Goal: Task Accomplishment & Management: Manage account settings

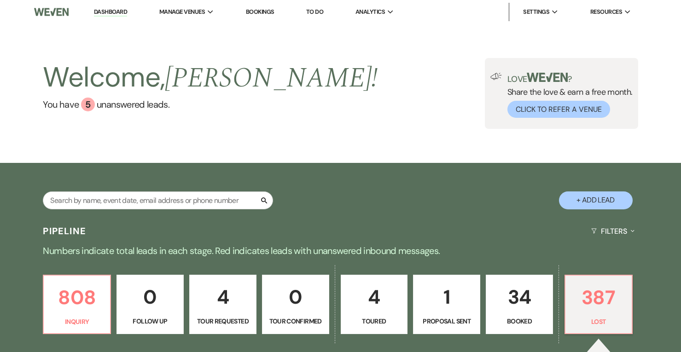
select select "8"
select select "6"
select select "8"
select select "10"
select select "8"
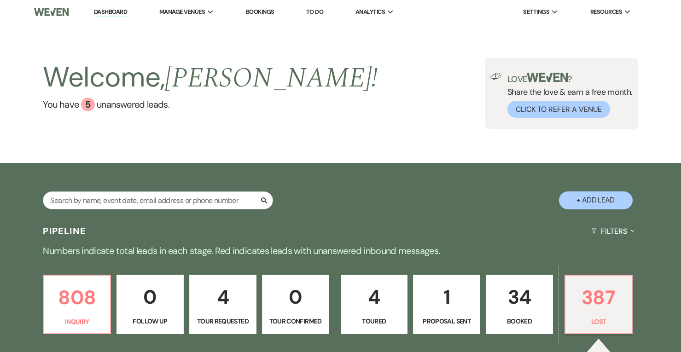
select select "6"
select select "8"
select select "6"
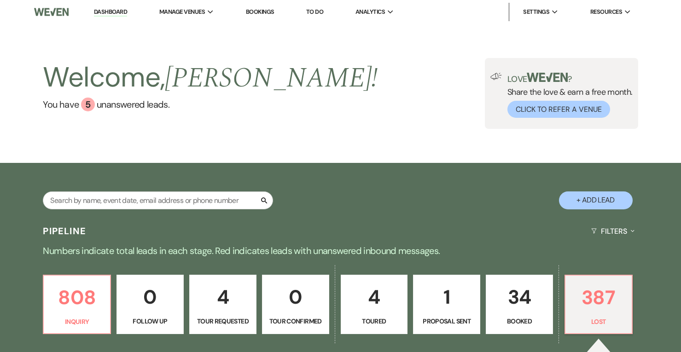
select select "8"
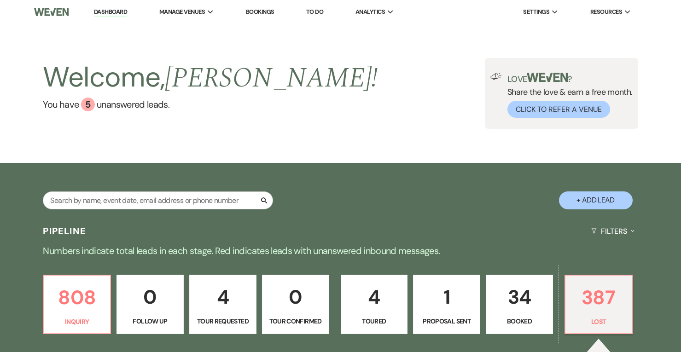
select select "8"
select select "6"
select select "8"
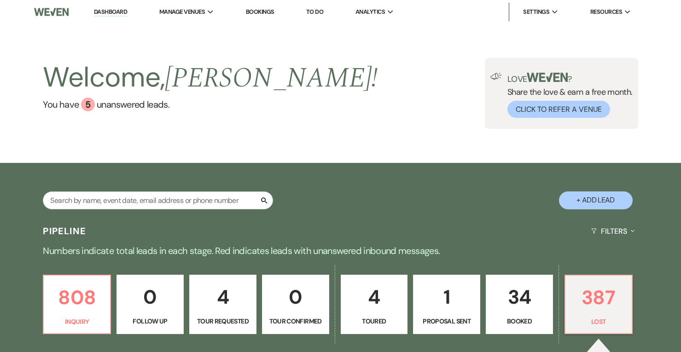
select select "8"
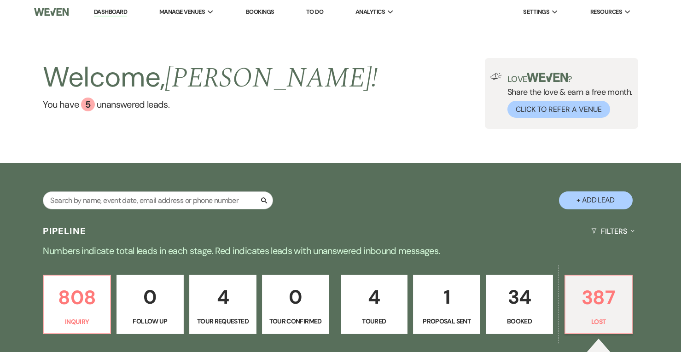
select select "8"
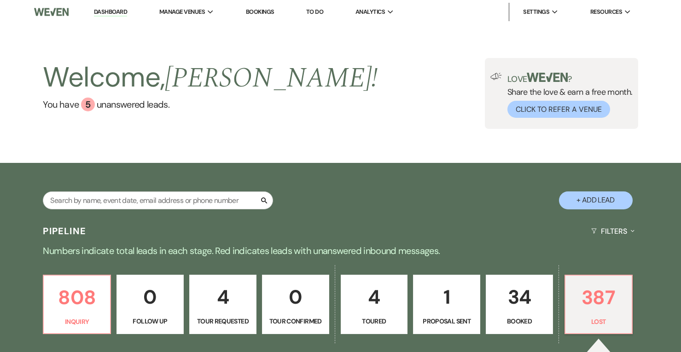
select select "8"
select select "6"
select select "8"
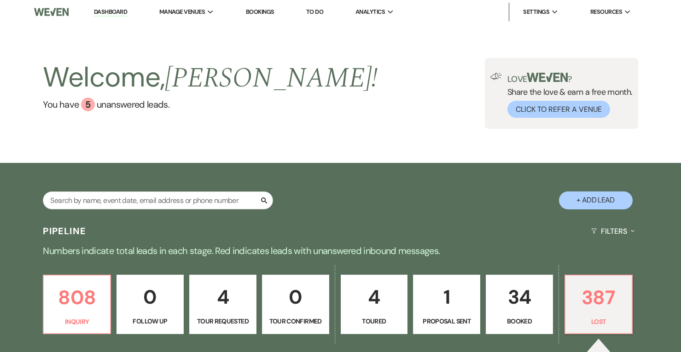
select select "8"
select select "6"
select select "8"
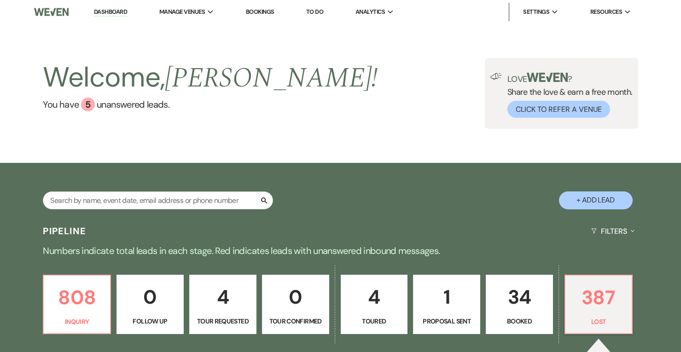
select select "7"
select select "8"
select select "7"
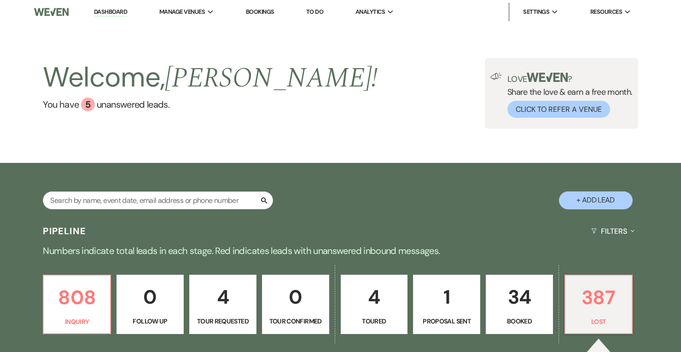
select select "8"
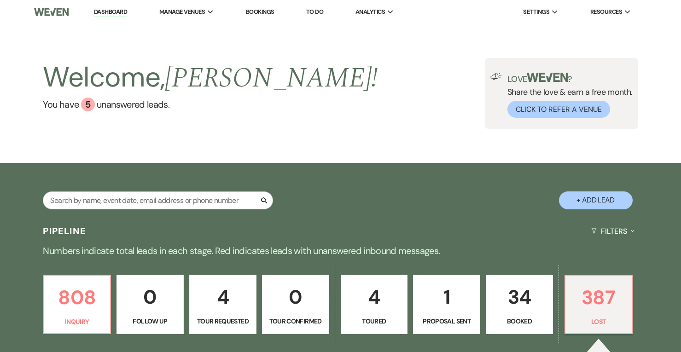
select select "8"
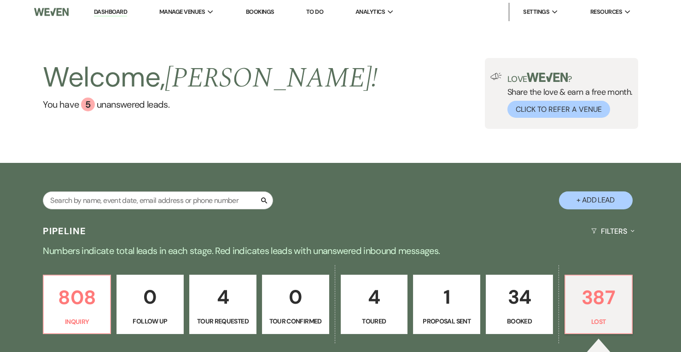
select select "8"
select select "1"
select select "8"
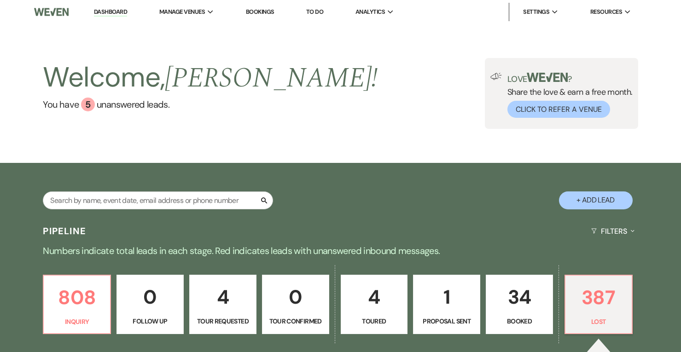
select select "8"
select select "1"
select select "8"
select select "1"
select select "8"
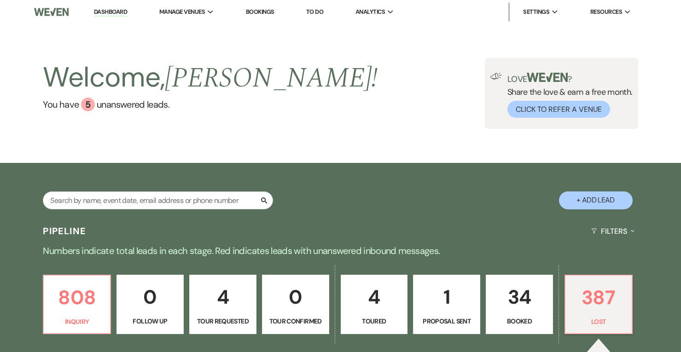
select select "6"
select select "8"
select select "6"
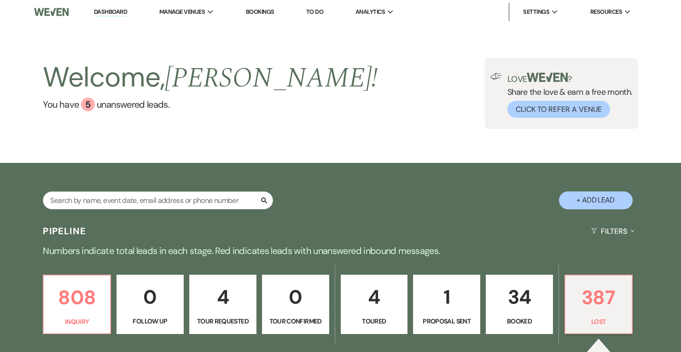
select select "8"
select select "1"
select select "8"
select select "6"
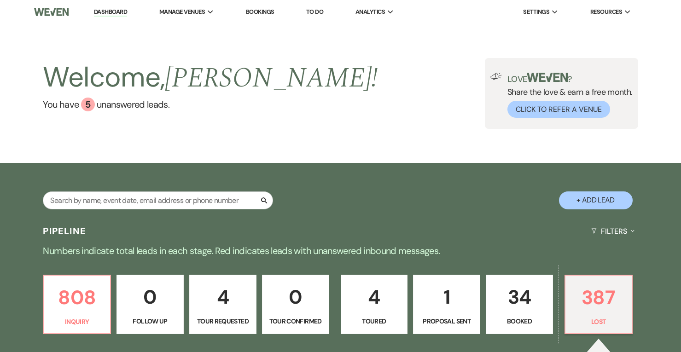
select select "8"
select select "6"
select select "8"
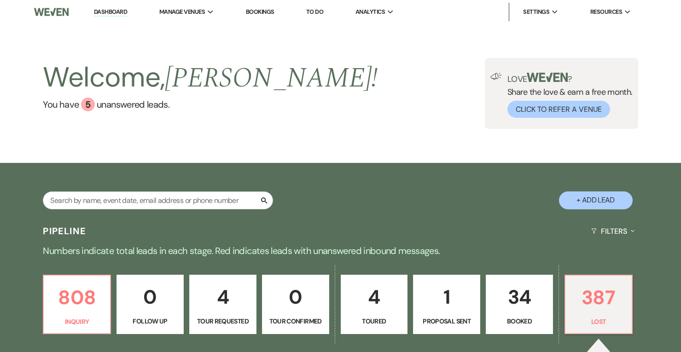
select select "8"
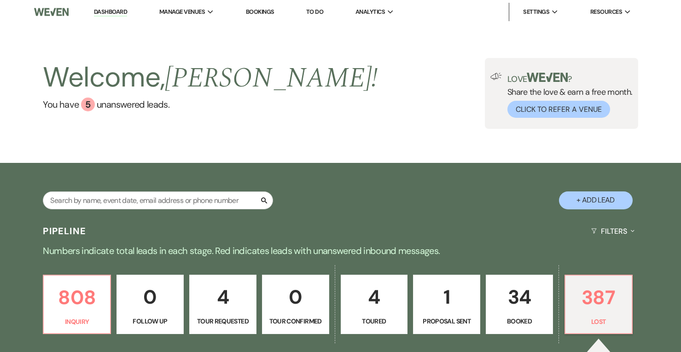
select select "8"
select select "6"
select select "8"
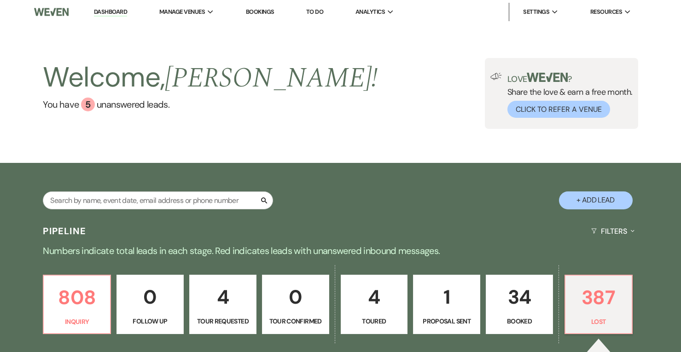
select select "8"
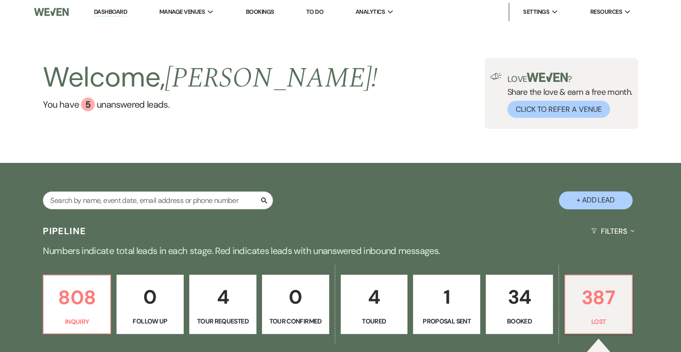
select select "8"
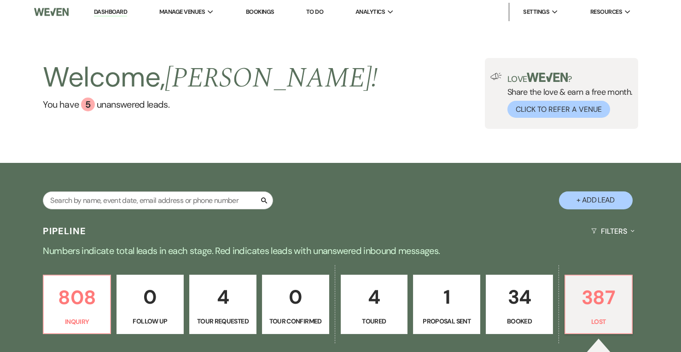
select select "8"
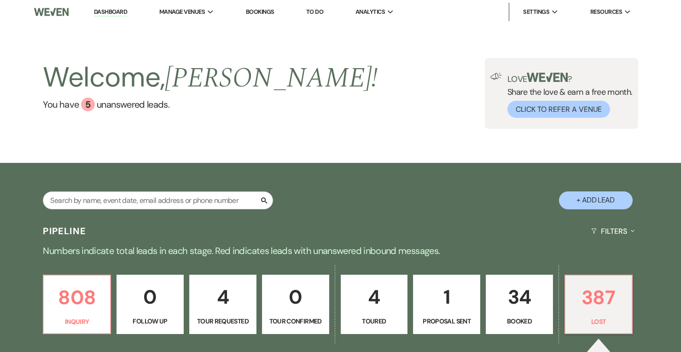
select select "8"
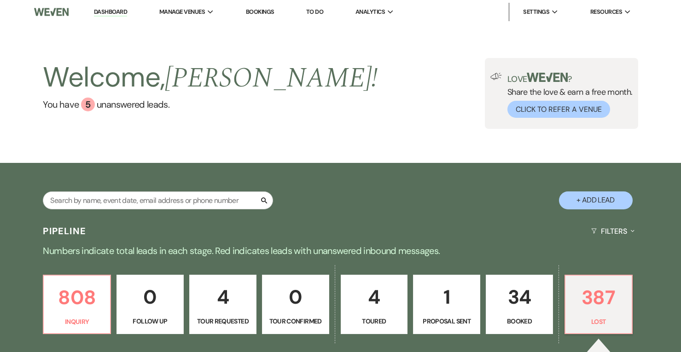
select select "8"
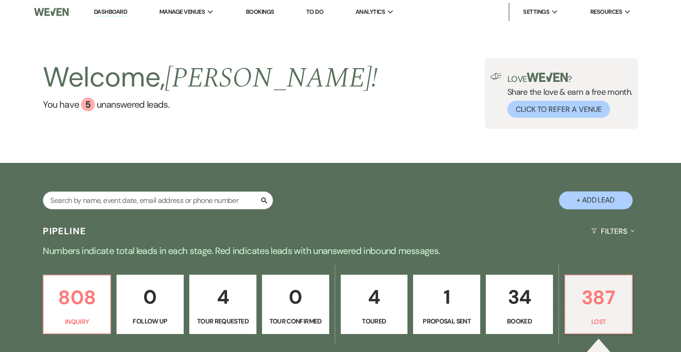
select select "8"
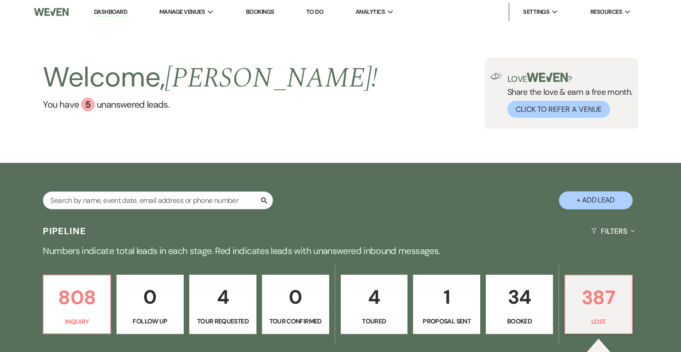
select select "8"
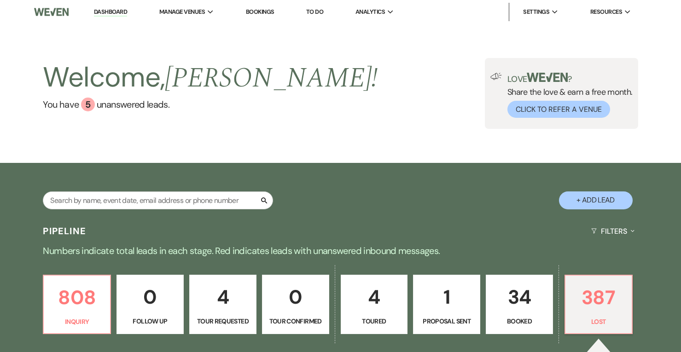
select select "8"
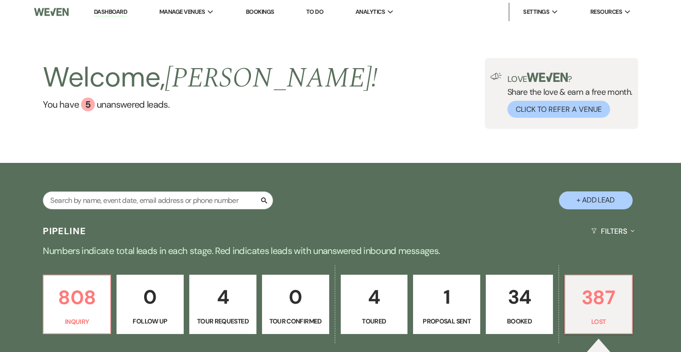
select select "8"
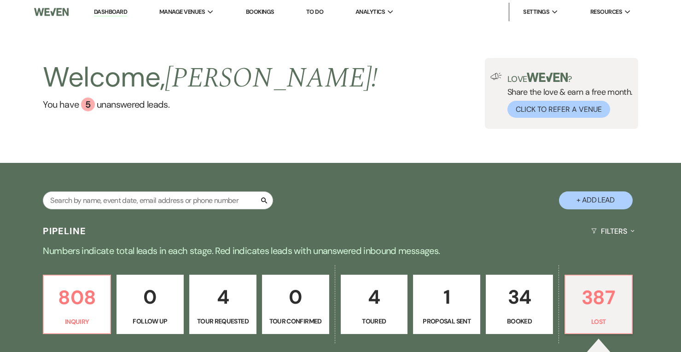
select select "8"
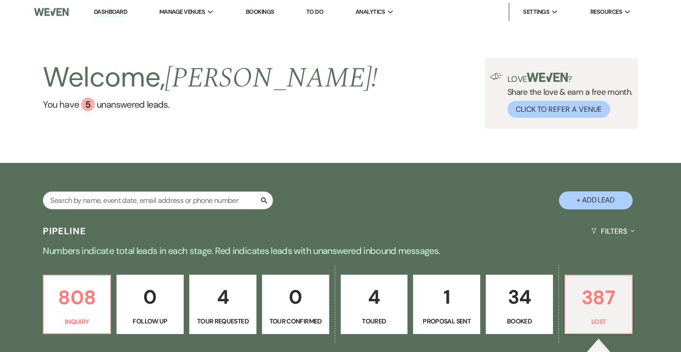
select select "8"
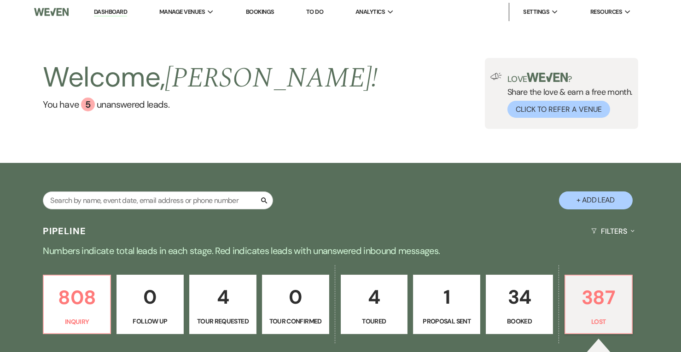
select select "8"
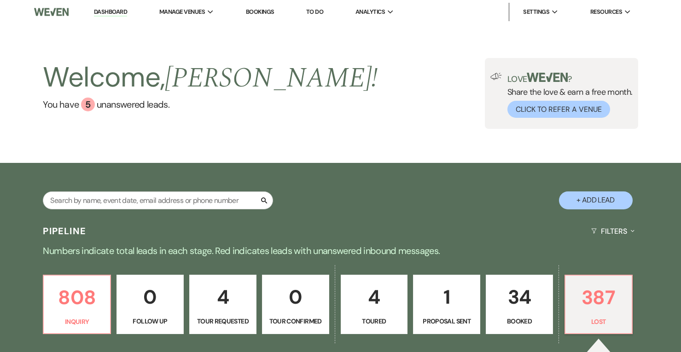
select select "8"
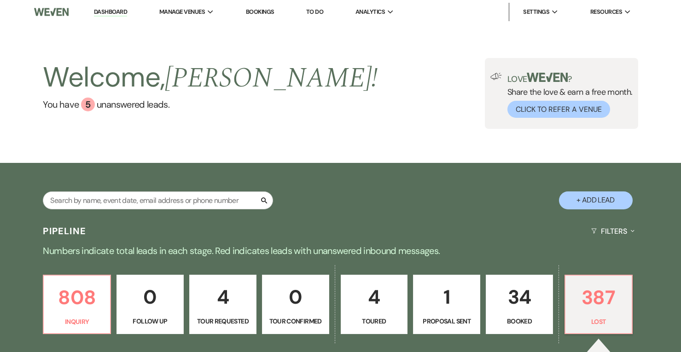
select select "8"
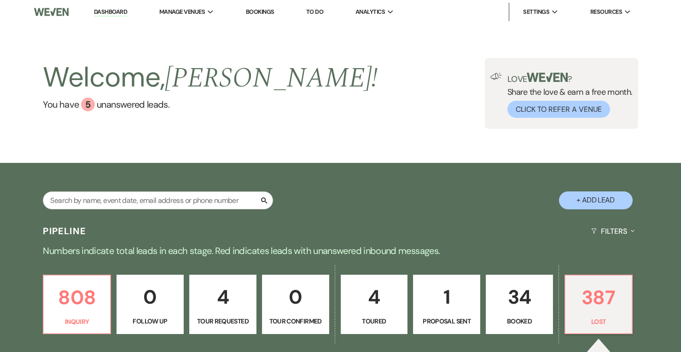
select select "8"
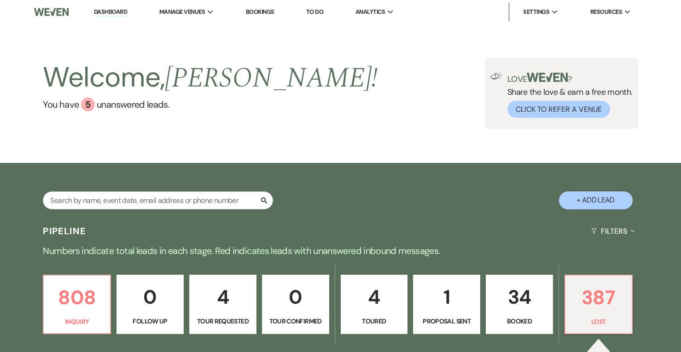
select select "8"
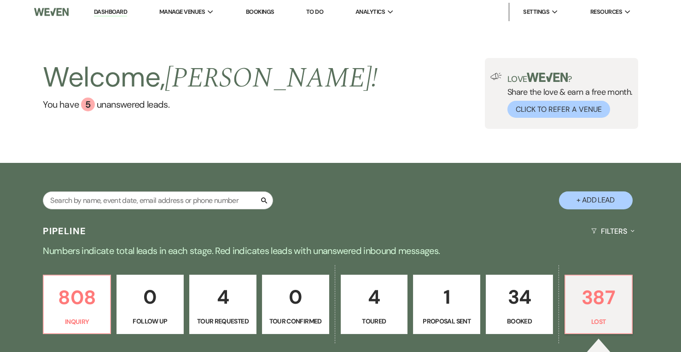
select select "8"
drag, startPoint x: 114, startPoint y: 9, endPoint x: 123, endPoint y: 5, distance: 9.7
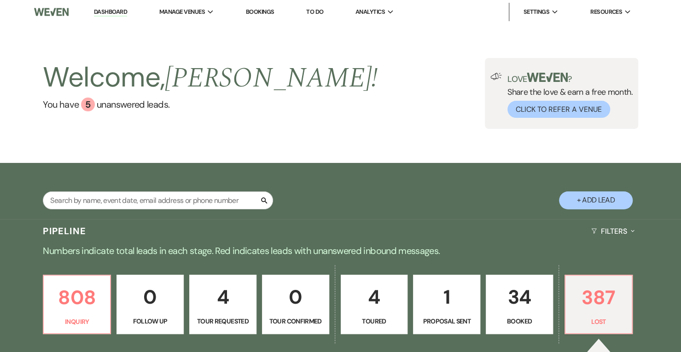
click at [114, 9] on link "Dashboard" at bounding box center [110, 12] width 33 height 9
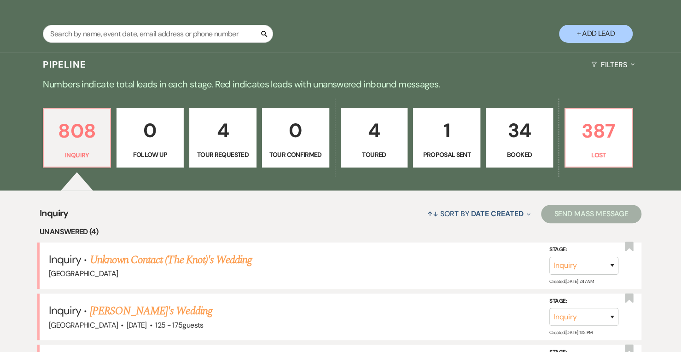
scroll to position [166, 0]
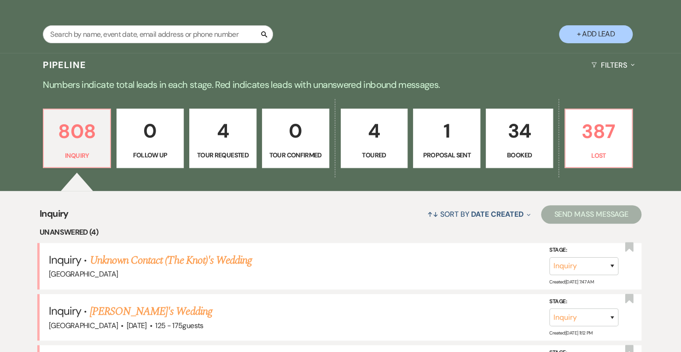
click at [220, 151] on p "Tour Requested" at bounding box center [222, 155] width 55 height 10
select select "2"
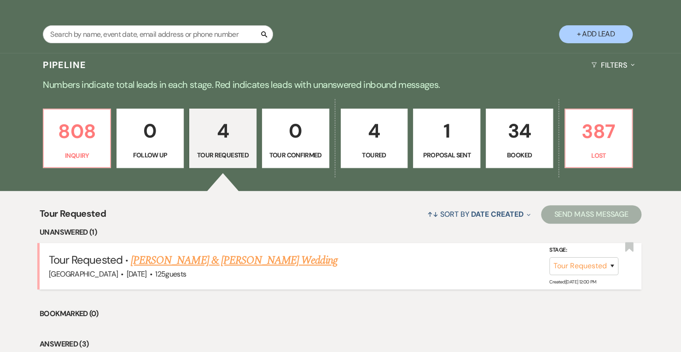
scroll to position [221, 0]
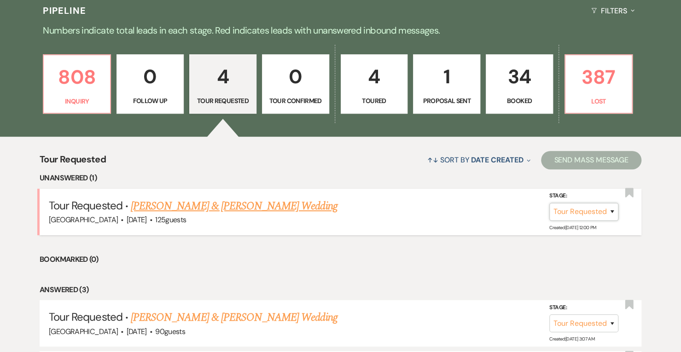
click at [601, 213] on select "Inquiry Follow Up Tour Requested Tour Confirmed Toured Proposal Sent Booked Lost" at bounding box center [583, 212] width 69 height 18
select select "4"
click at [549, 203] on select "Inquiry Follow Up Tour Requested Tour Confirmed Toured Proposal Sent Booked Lost" at bounding box center [583, 212] width 69 height 18
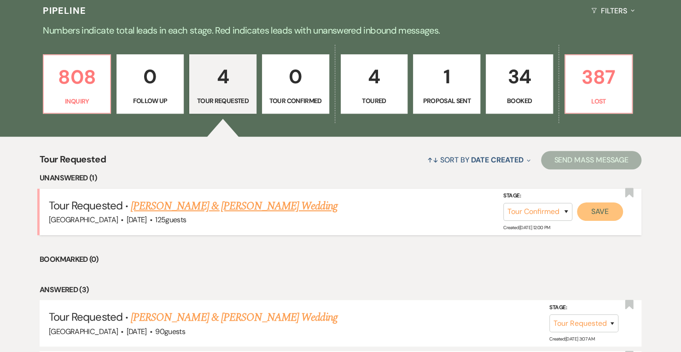
click at [594, 217] on button "Save" at bounding box center [600, 212] width 46 height 18
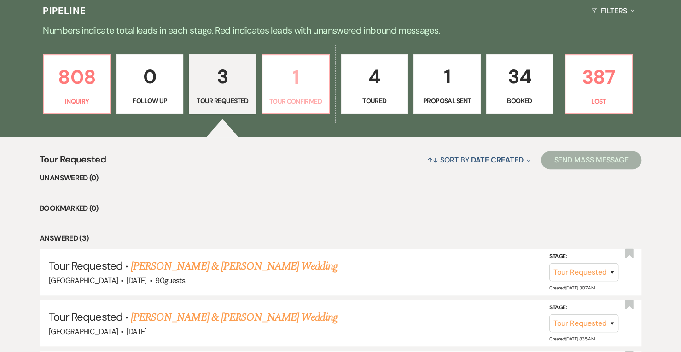
click at [309, 93] on link "1 Tour Confirmed" at bounding box center [296, 84] width 68 height 60
select select "4"
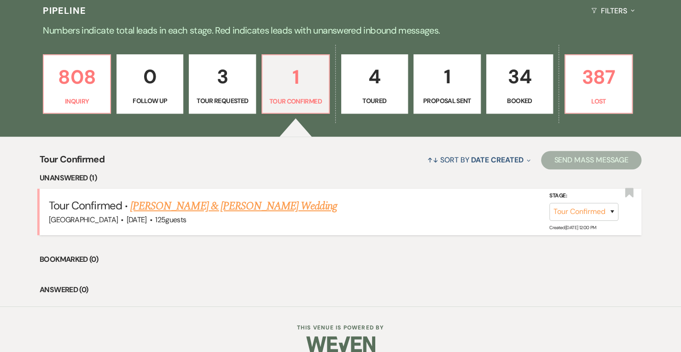
click at [267, 208] on link "[PERSON_NAME] & [PERSON_NAME] Wedding" at bounding box center [233, 206] width 206 height 17
select select "4"
select select "5"
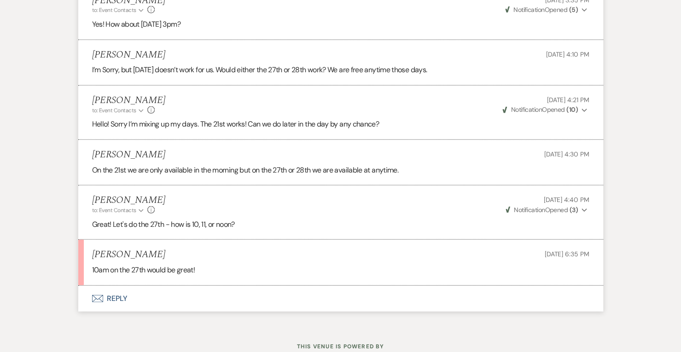
scroll to position [1464, 0]
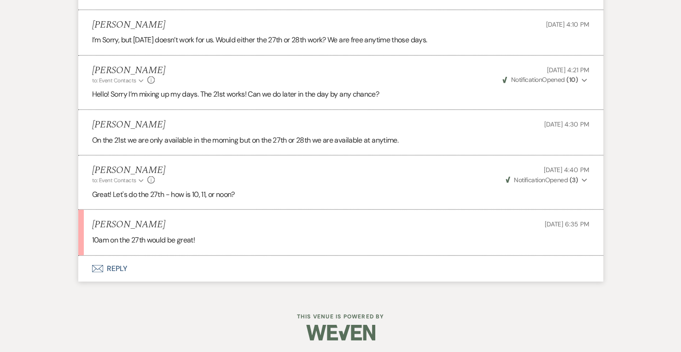
click at [267, 210] on li "[PERSON_NAME] [DATE] 6:35 PM 10am on the 27th would be great!" at bounding box center [340, 233] width 525 height 46
click at [121, 267] on button "Envelope Reply" at bounding box center [340, 269] width 525 height 26
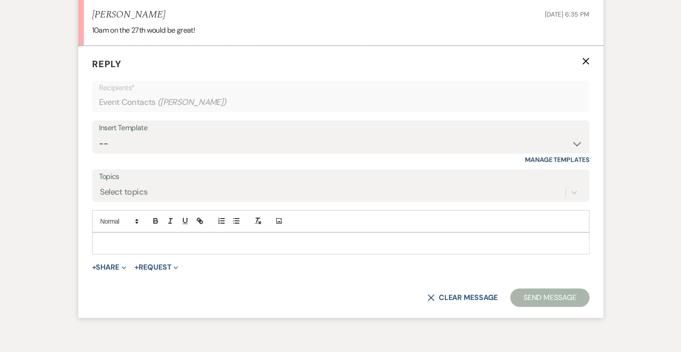
scroll to position [1677, 0]
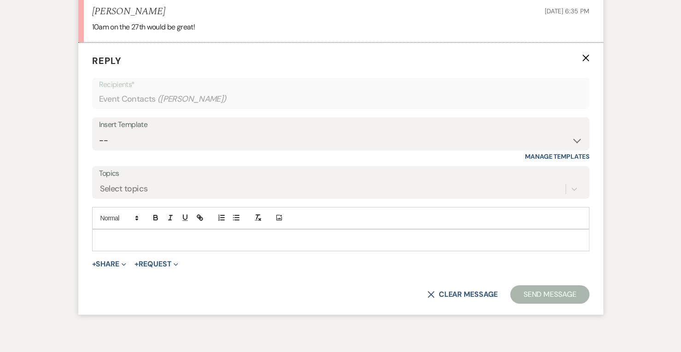
click at [121, 267] on span "+ Share Expand Doc Upload Documents Add Photo Images Pref Vendors Preferred ven…" at bounding box center [109, 264] width 35 height 11
click at [130, 238] on p at bounding box center [340, 240] width 483 height 10
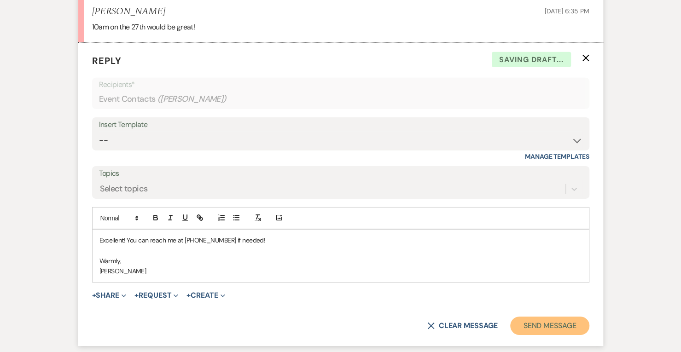
click at [544, 321] on button "Send Message" at bounding box center [549, 326] width 79 height 18
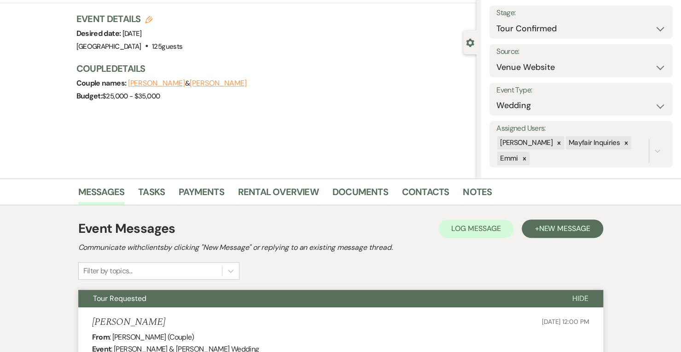
scroll to position [0, 0]
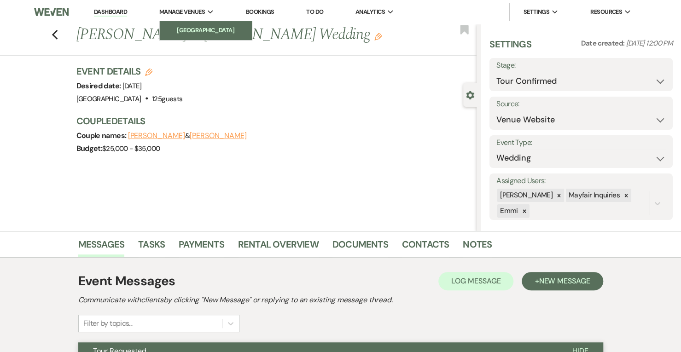
click at [208, 28] on li "[GEOGRAPHIC_DATA]" at bounding box center [205, 30] width 83 height 9
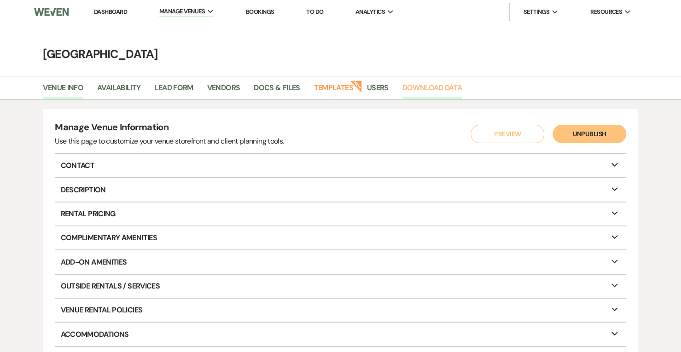
click at [437, 84] on link "Download Data" at bounding box center [433, 91] width 60 height 18
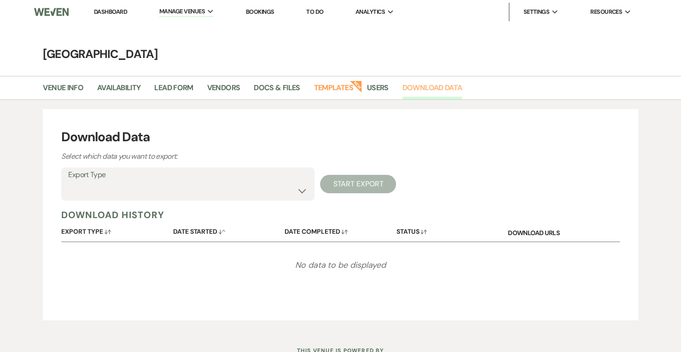
scroll to position [36, 0]
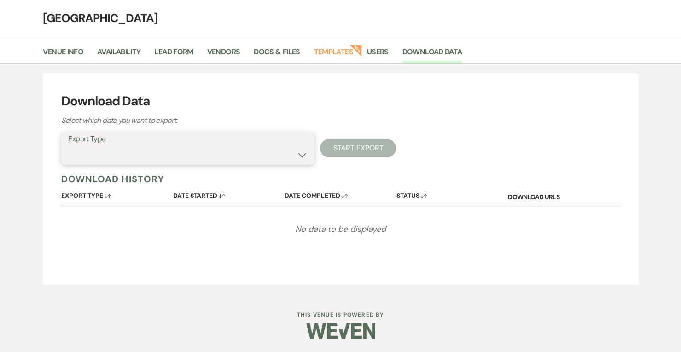
click at [286, 155] on select "Availability Calendar Information Category Templates Contacts Information Event…" at bounding box center [187, 155] width 239 height 18
click at [357, 74] on div "Download Data Select which data you want to export: Export Type Availability Ca…" at bounding box center [340, 178] width 595 height 211
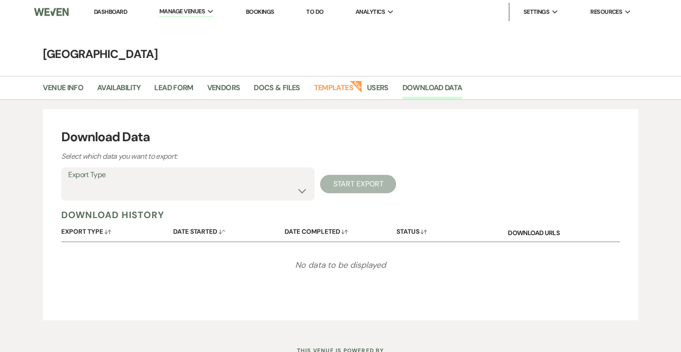
click at [110, 11] on link "Dashboard" at bounding box center [110, 12] width 33 height 8
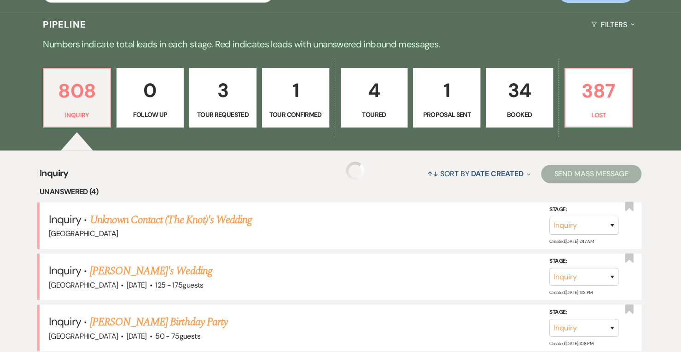
scroll to position [208, 0]
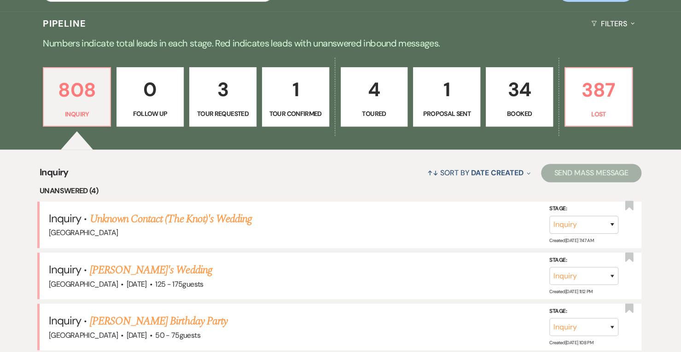
click at [516, 89] on p "34" at bounding box center [519, 89] width 55 height 31
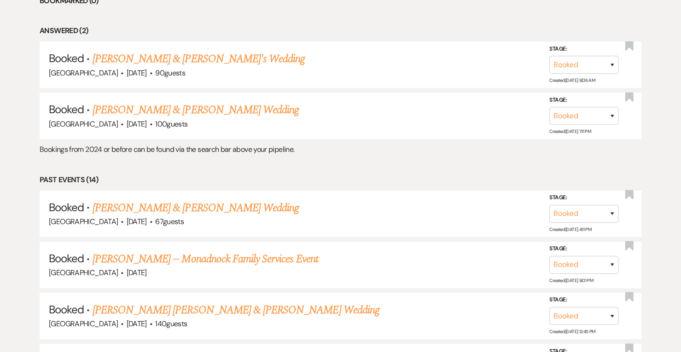
scroll to position [447, 0]
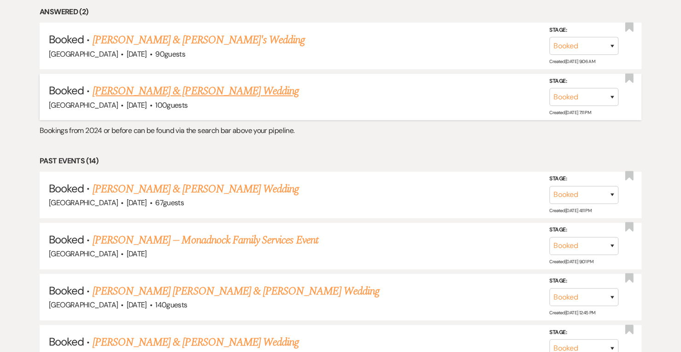
click at [201, 89] on link "[PERSON_NAME] & [PERSON_NAME] Wedding" at bounding box center [196, 91] width 206 height 17
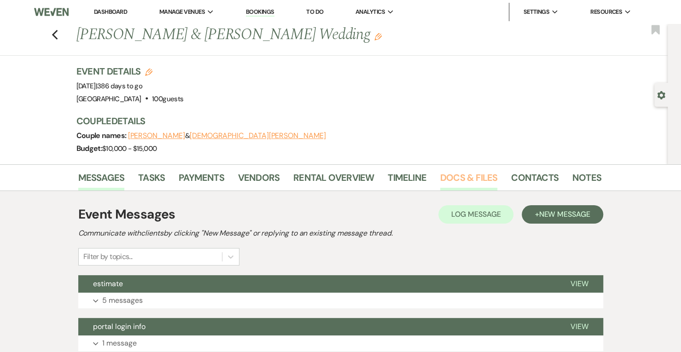
click at [465, 186] on link "Docs & Files" at bounding box center [468, 180] width 57 height 20
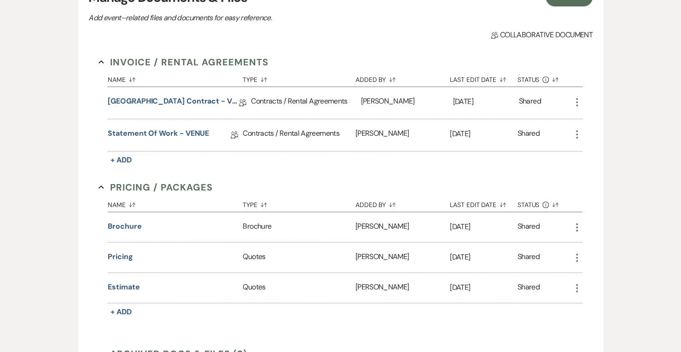
scroll to position [228, 0]
click at [581, 103] on icon "More" at bounding box center [577, 101] width 11 height 11
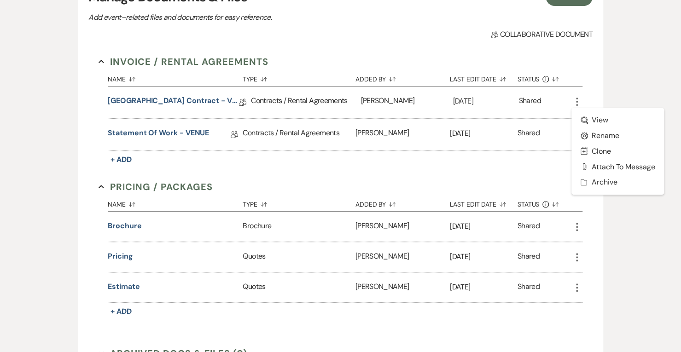
click at [146, 93] on div "[GEOGRAPHIC_DATA] Contract - VENUE Collab Doc" at bounding box center [179, 103] width 143 height 32
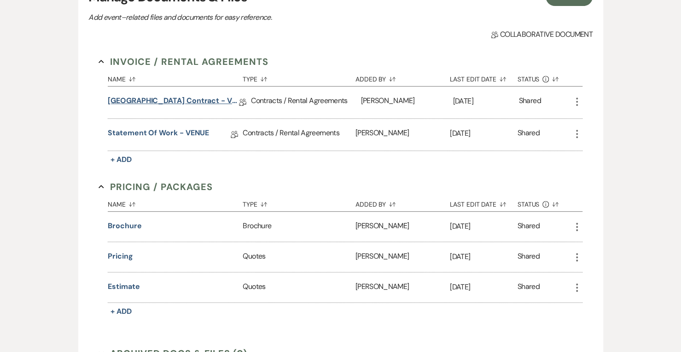
click at [146, 99] on link "[GEOGRAPHIC_DATA] Contract - VENUE" at bounding box center [173, 102] width 131 height 14
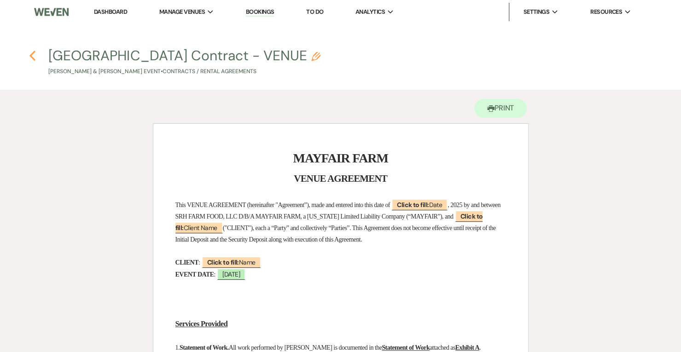
click at [35, 59] on use "button" at bounding box center [32, 56] width 6 height 10
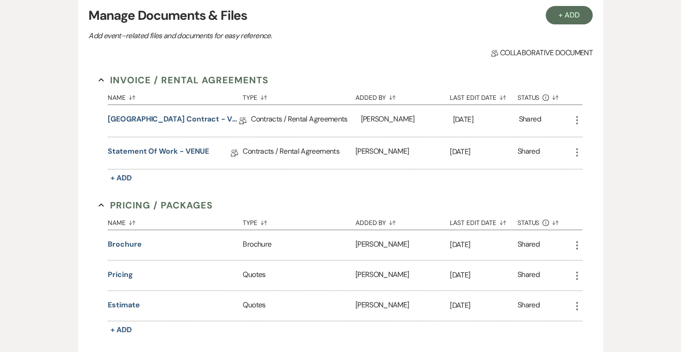
scroll to position [209, 0]
click at [175, 149] on link "Statement of Work - VENUE" at bounding box center [158, 153] width 101 height 14
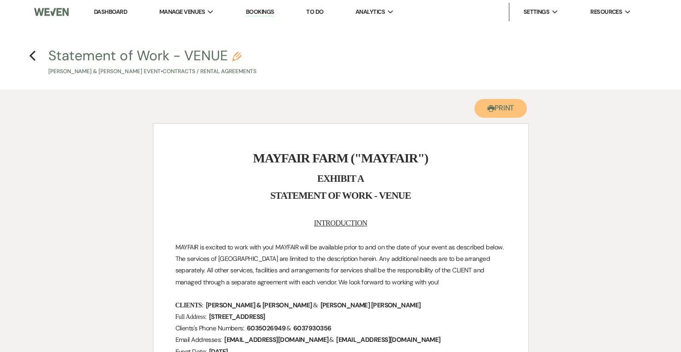
click at [508, 106] on button "Printer Print" at bounding box center [500, 108] width 53 height 19
click at [263, 72] on div "Statement of Work - VENUE Pencil [PERSON_NAME] & [PERSON_NAME] Event • Contract…" at bounding box center [343, 62] width 590 height 27
click at [33, 59] on use "button" at bounding box center [32, 56] width 6 height 10
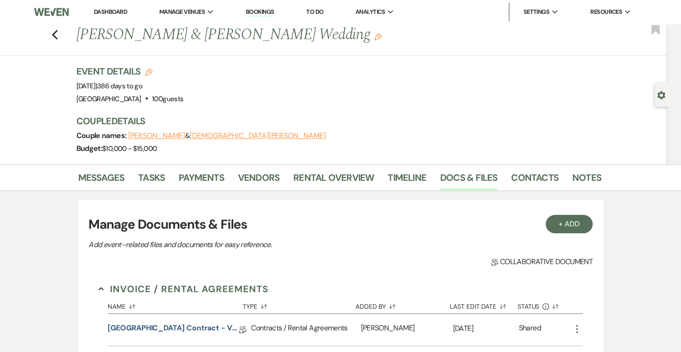
scroll to position [209, 0]
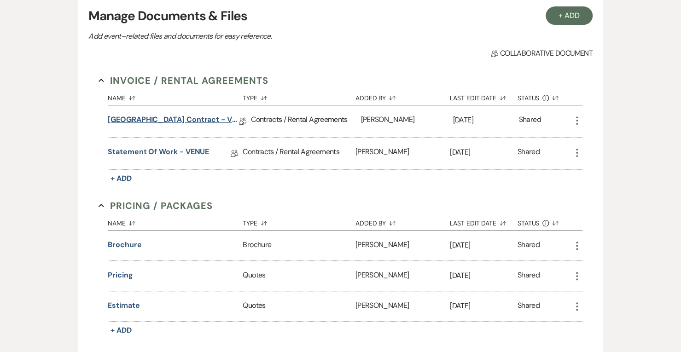
click at [183, 119] on link "[GEOGRAPHIC_DATA] Contract - VENUE" at bounding box center [173, 121] width 131 height 14
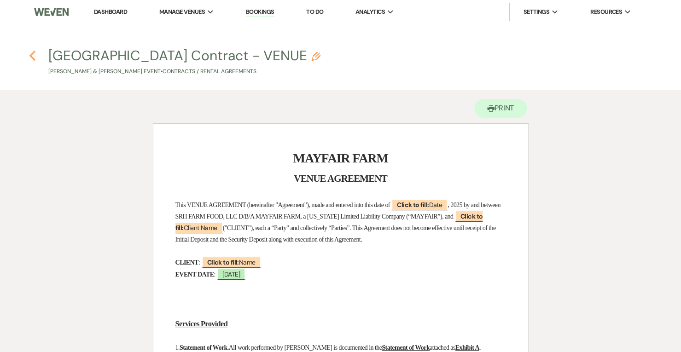
click at [31, 61] on icon "Previous" at bounding box center [32, 55] width 7 height 11
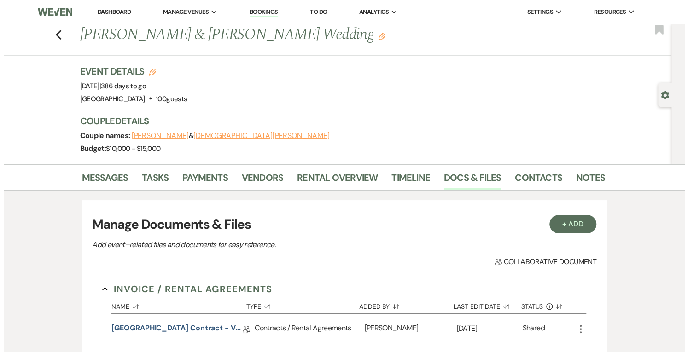
scroll to position [209, 0]
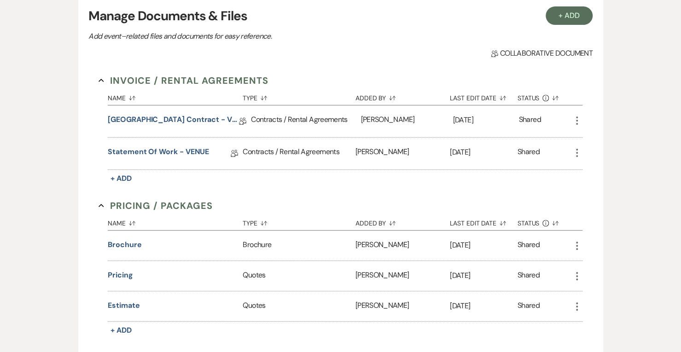
click at [577, 128] on div "More" at bounding box center [577, 121] width 11 height 32
click at [576, 121] on icon "More" at bounding box center [577, 120] width 11 height 11
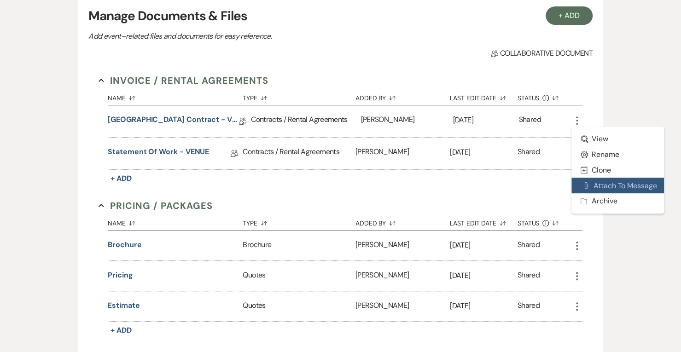
click at [604, 181] on button "Attach File Attach to Message" at bounding box center [618, 186] width 93 height 16
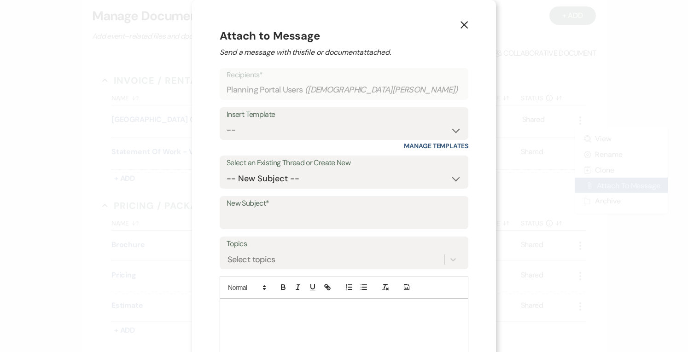
scroll to position [47, 0]
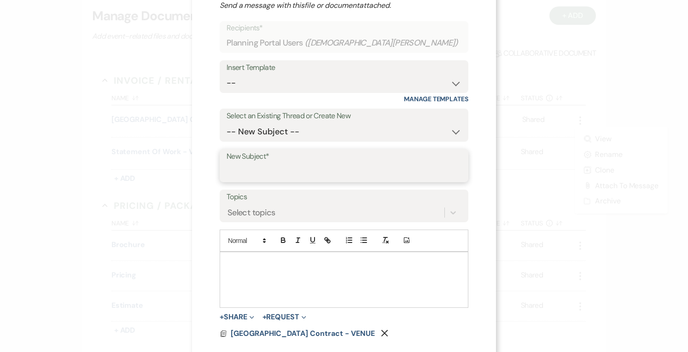
click at [291, 165] on input "New Subject*" at bounding box center [344, 172] width 235 height 18
type input "o"
type input "please sign"
click at [257, 278] on div at bounding box center [344, 279] width 248 height 55
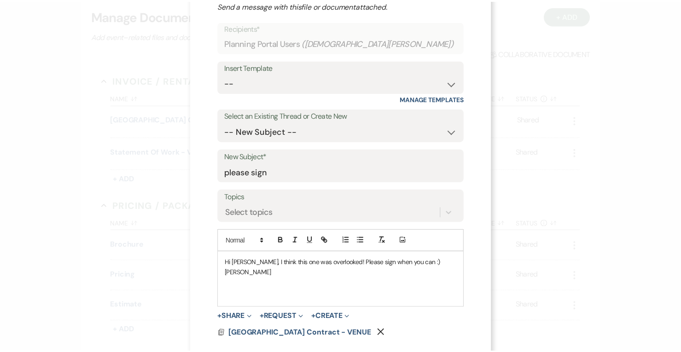
scroll to position [93, 0]
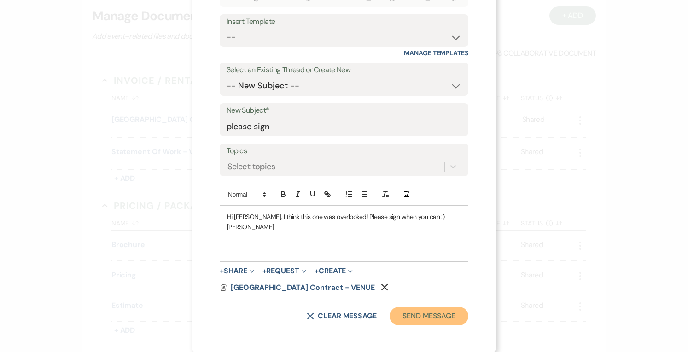
click at [427, 322] on button "Send Message" at bounding box center [429, 316] width 79 height 18
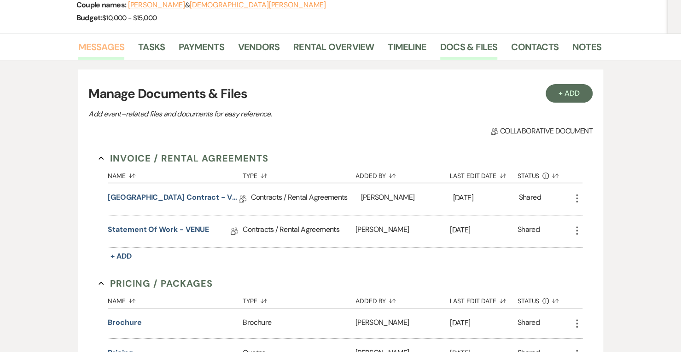
scroll to position [130, 0]
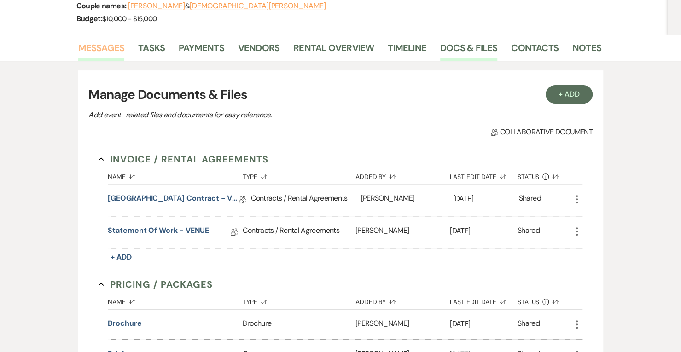
click at [109, 49] on link "Messages" at bounding box center [101, 51] width 47 height 20
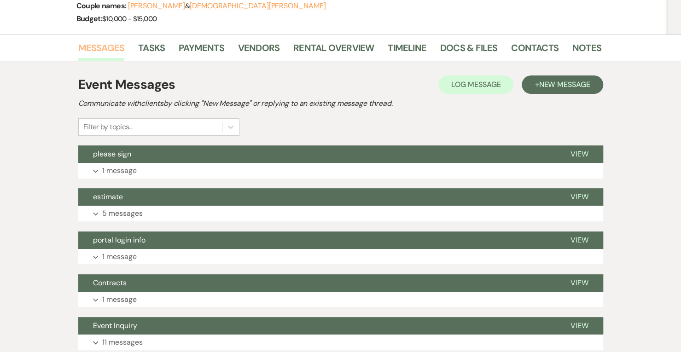
scroll to position [200, 0]
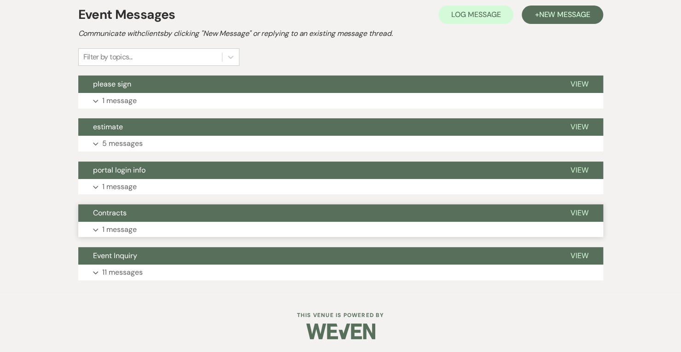
click at [123, 227] on p "1 message" at bounding box center [119, 230] width 35 height 12
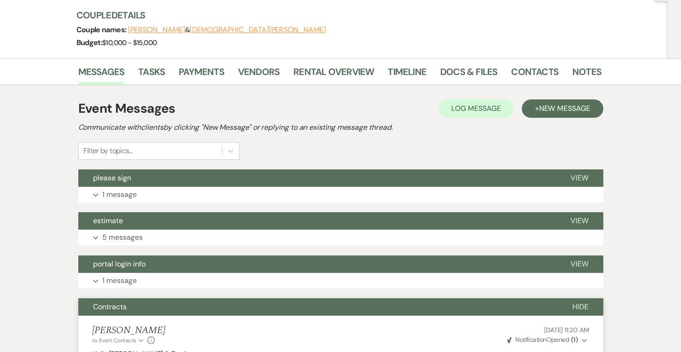
scroll to position [0, 0]
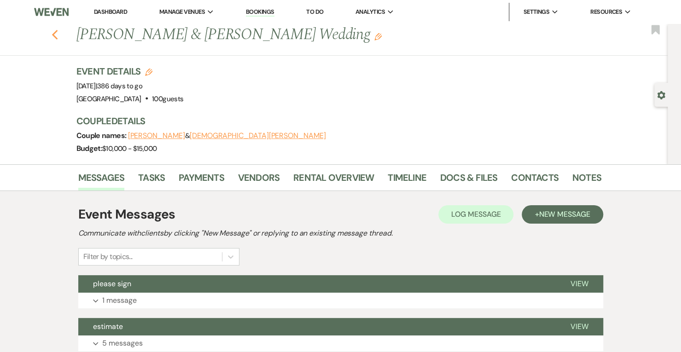
click at [58, 36] on use "button" at bounding box center [55, 35] width 6 height 10
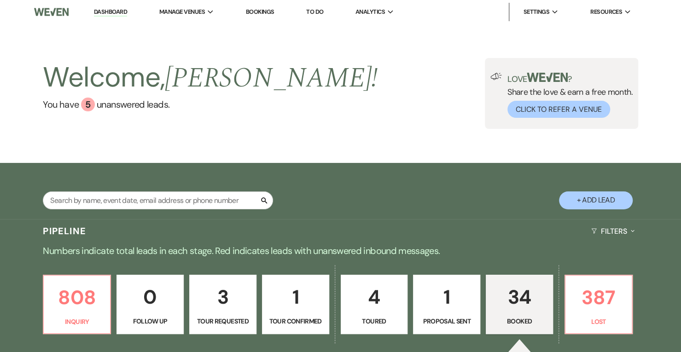
click at [49, 2] on link at bounding box center [51, 12] width 35 height 24
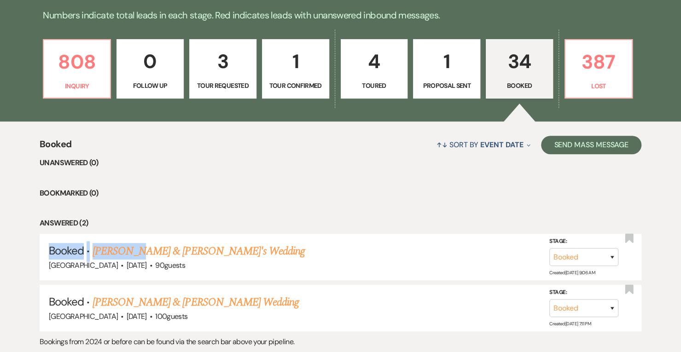
scroll to position [237, 0]
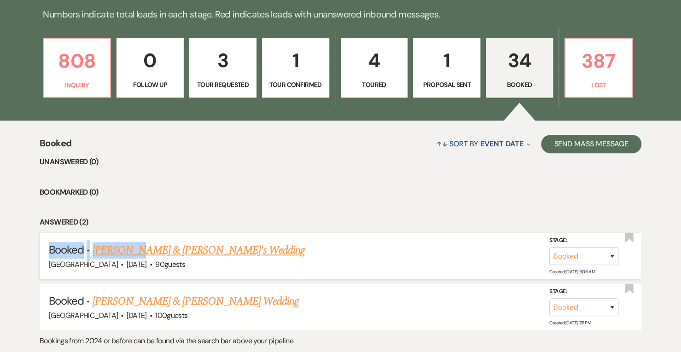
click at [187, 253] on link "[PERSON_NAME] & [PERSON_NAME]'s Wedding" at bounding box center [199, 250] width 213 height 17
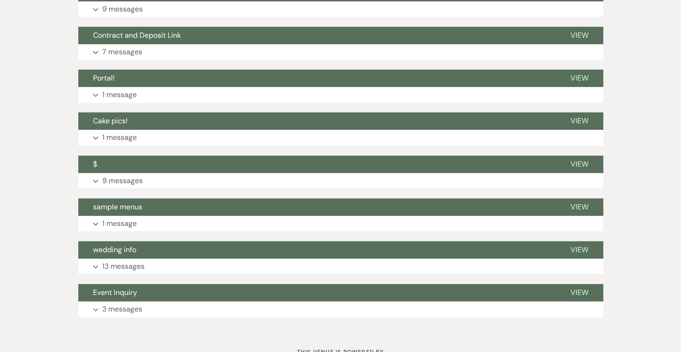
scroll to position [422, 0]
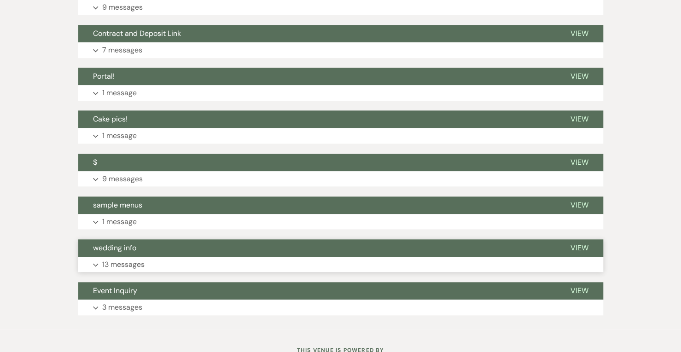
click at [134, 263] on p "13 messages" at bounding box center [123, 265] width 42 height 12
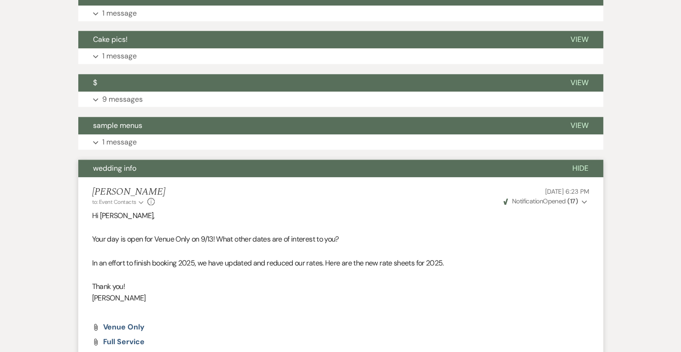
scroll to position [500, 0]
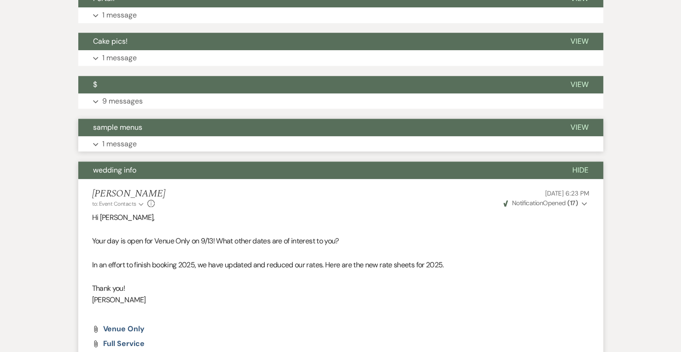
click at [123, 142] on p "1 message" at bounding box center [119, 144] width 35 height 12
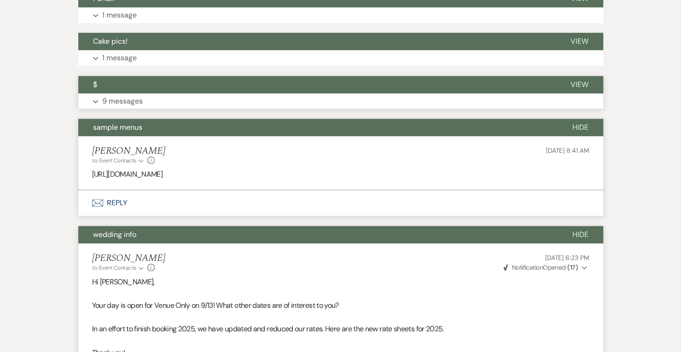
click at [132, 96] on p "9 messages" at bounding box center [122, 101] width 41 height 12
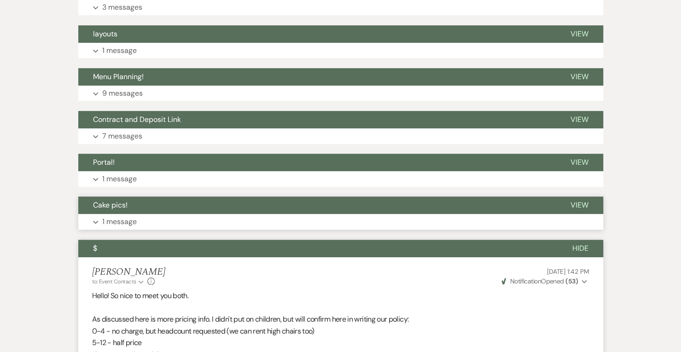
scroll to position [313, 0]
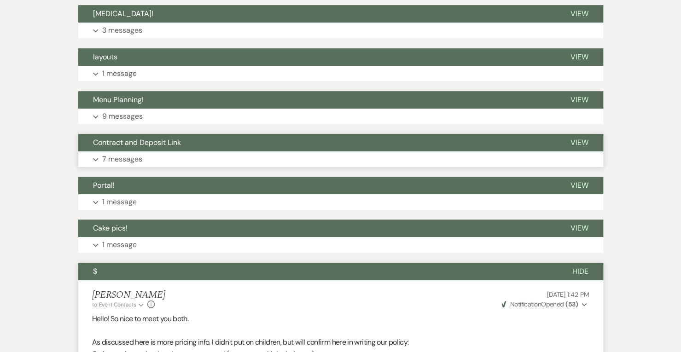
click at [137, 161] on p "7 messages" at bounding box center [122, 159] width 40 height 12
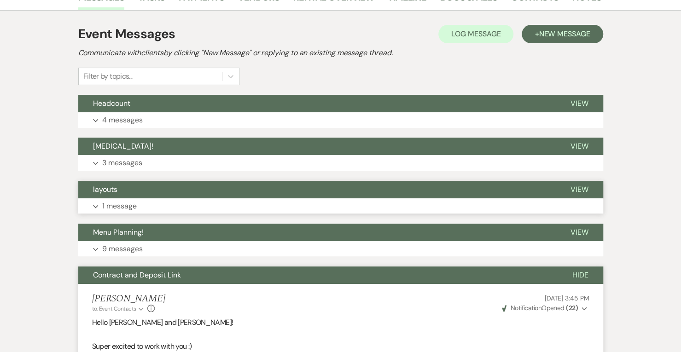
scroll to position [173, 0]
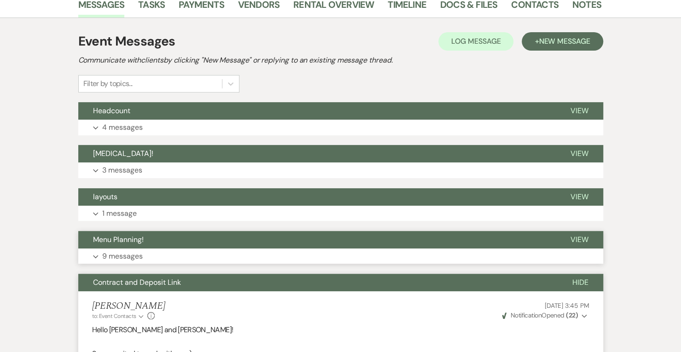
click at [128, 253] on p "9 messages" at bounding box center [122, 257] width 41 height 12
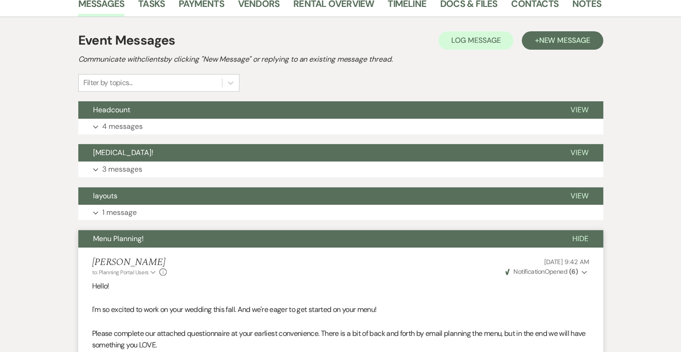
scroll to position [162, 0]
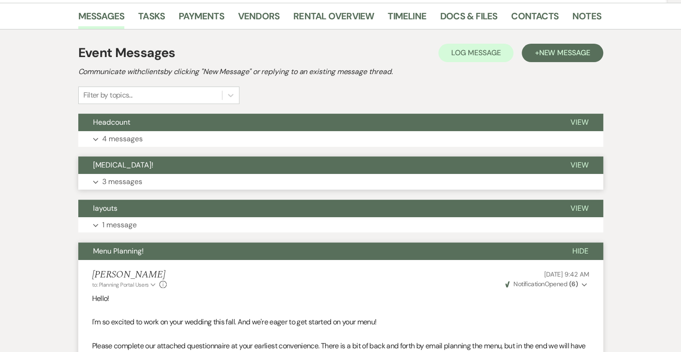
click at [135, 180] on p "3 messages" at bounding box center [122, 182] width 40 height 12
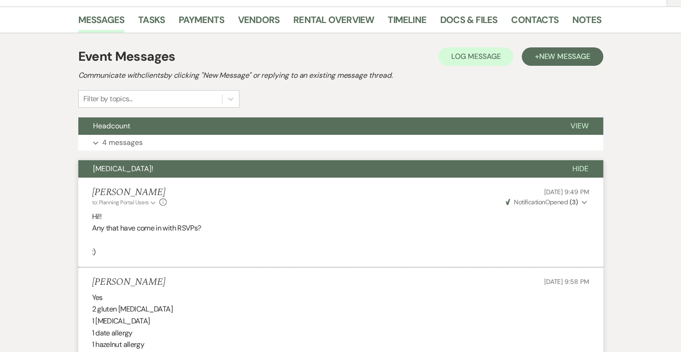
scroll to position [157, 0]
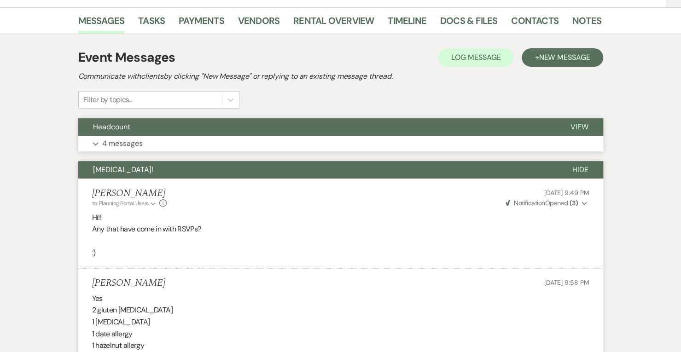
click at [117, 140] on p "4 messages" at bounding box center [122, 144] width 41 height 12
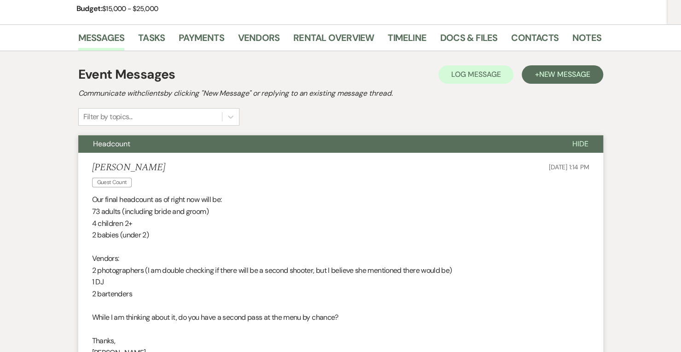
scroll to position [0, 0]
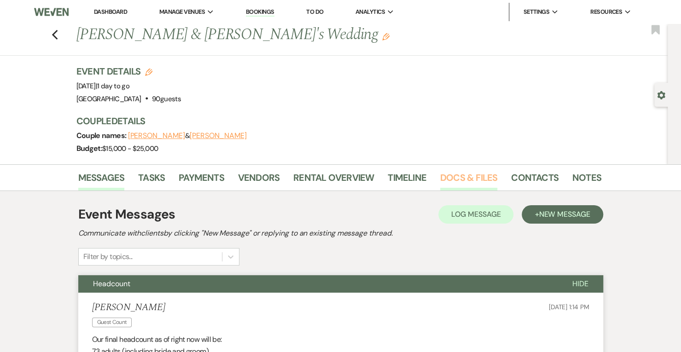
click at [453, 172] on link "Docs & Files" at bounding box center [468, 180] width 57 height 20
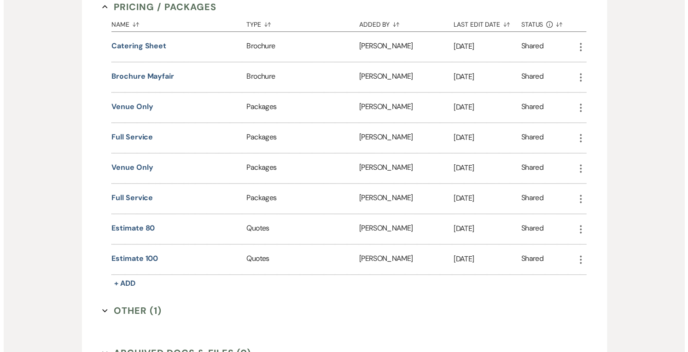
scroll to position [621, 0]
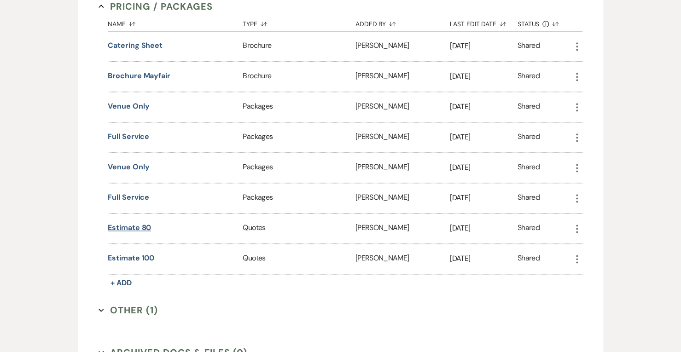
click at [138, 222] on button "estimate 80" at bounding box center [129, 227] width 43 height 11
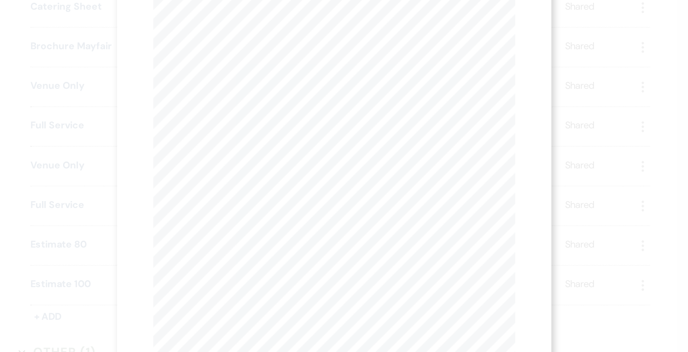
scroll to position [620, 0]
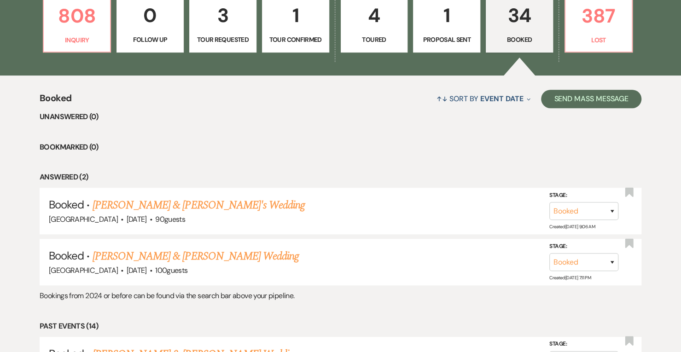
scroll to position [285, 0]
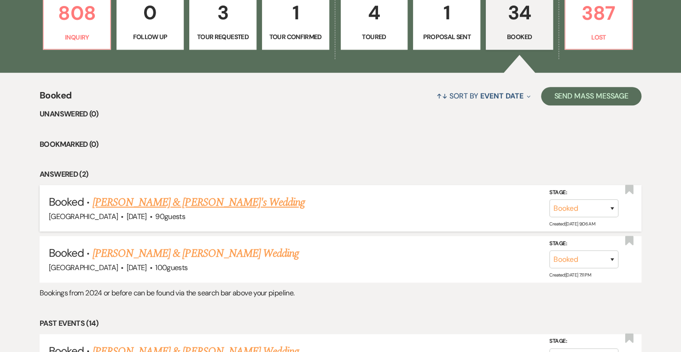
click at [174, 203] on link "[PERSON_NAME] & [PERSON_NAME]'s Wedding" at bounding box center [199, 202] width 213 height 17
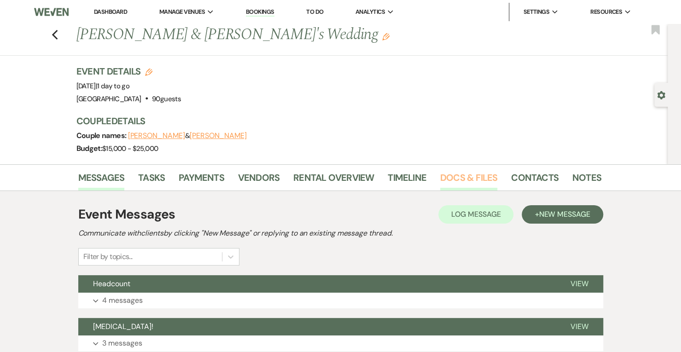
click at [487, 176] on link "Docs & Files" at bounding box center [468, 180] width 57 height 20
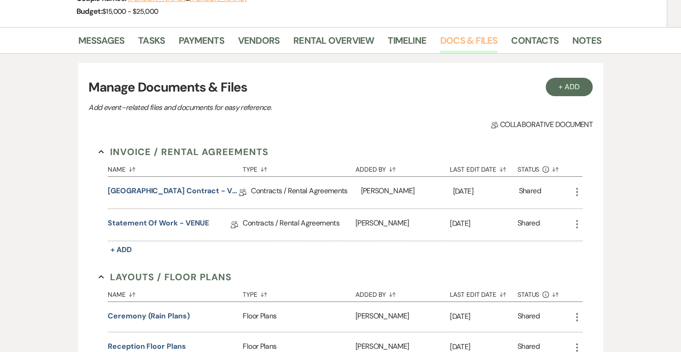
scroll to position [157, 0]
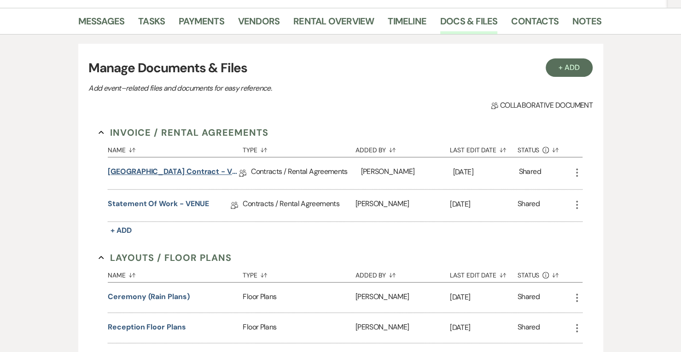
click at [183, 173] on link "[GEOGRAPHIC_DATA] Contract - VENUE" at bounding box center [173, 173] width 131 height 14
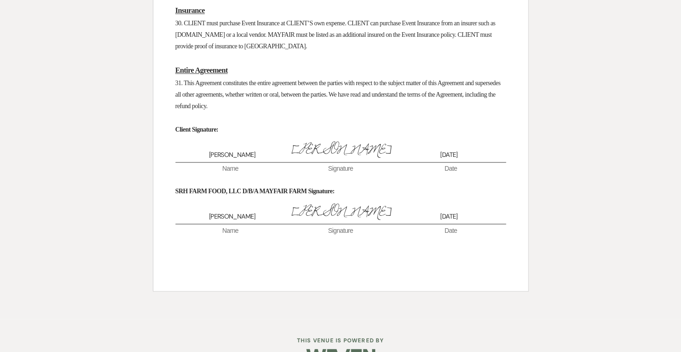
scroll to position [2905, 0]
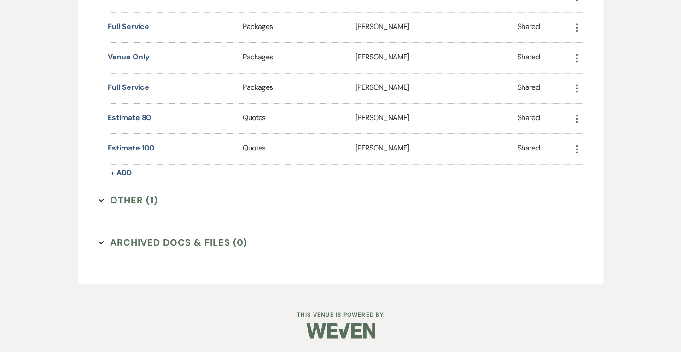
scroll to position [157, 0]
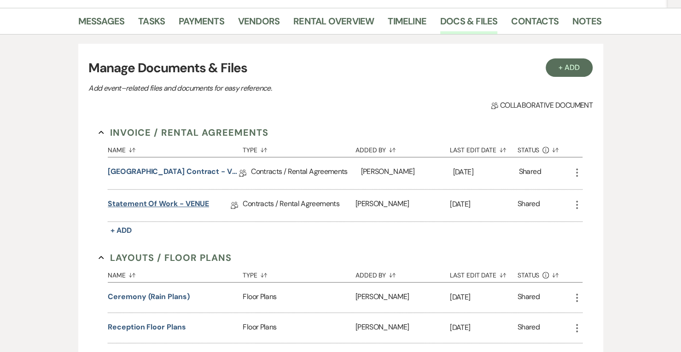
click at [173, 203] on link "Statement of Work - VENUE" at bounding box center [158, 206] width 101 height 14
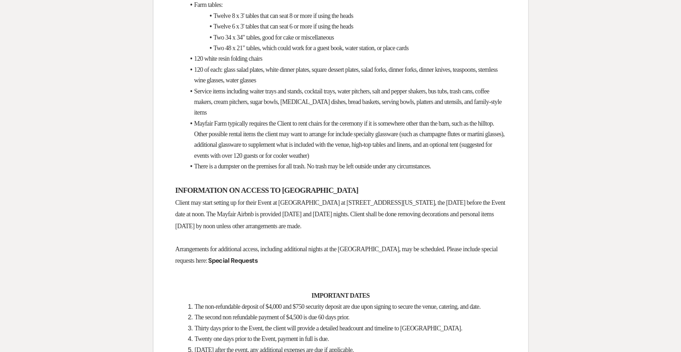
scroll to position [1309, 0]
